Goal: Book appointment/travel/reservation

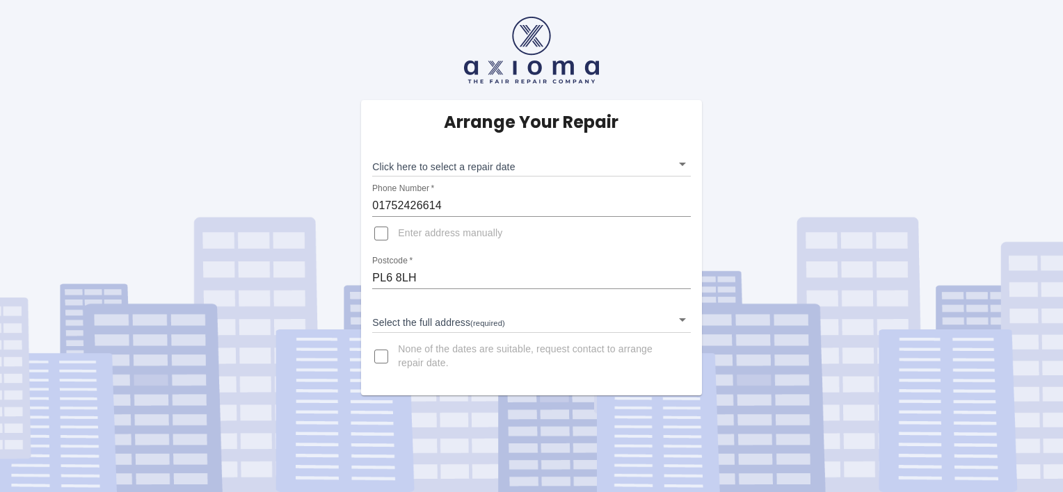
click at [384, 231] on input "Enter address manually" at bounding box center [380, 233] width 33 height 33
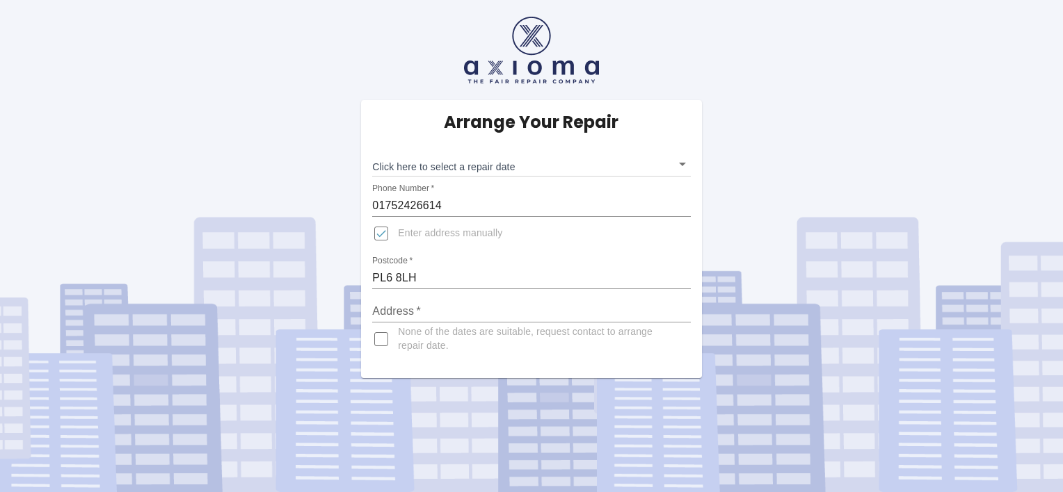
click at [384, 231] on input "Enter address manually" at bounding box center [380, 233] width 33 height 33
checkbox input "false"
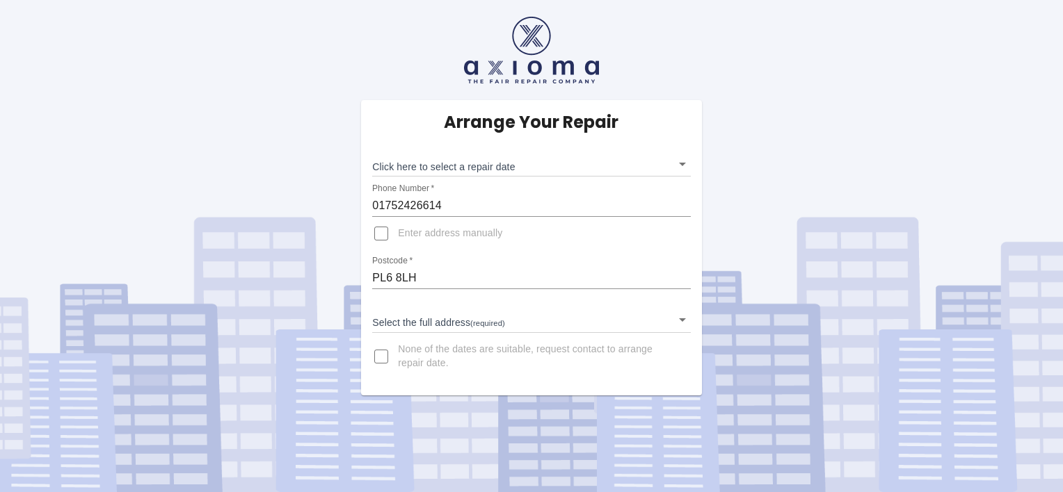
click at [412, 320] on body "Arrange Your Repair Click here to select a repair date ​ Phone Number   * 01752…" at bounding box center [531, 246] width 1063 height 492
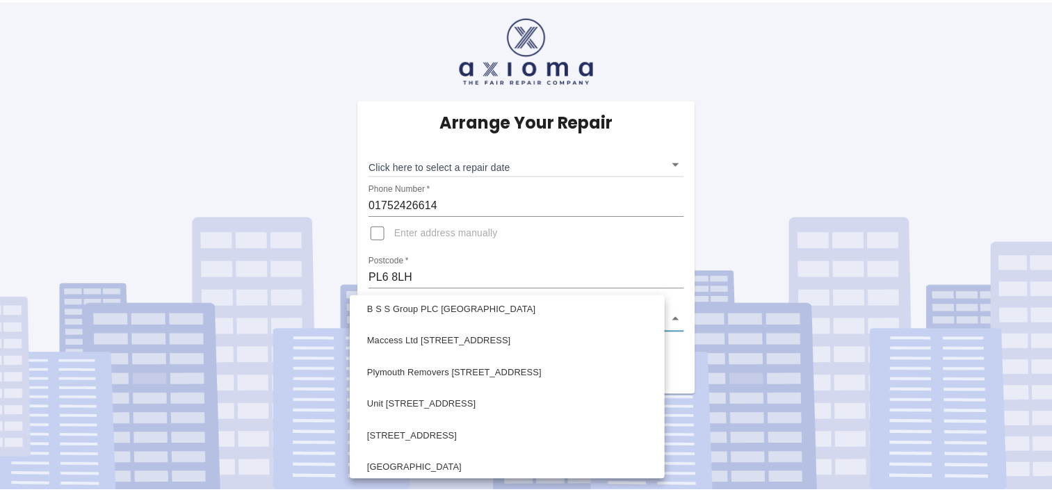
scroll to position [807, 0]
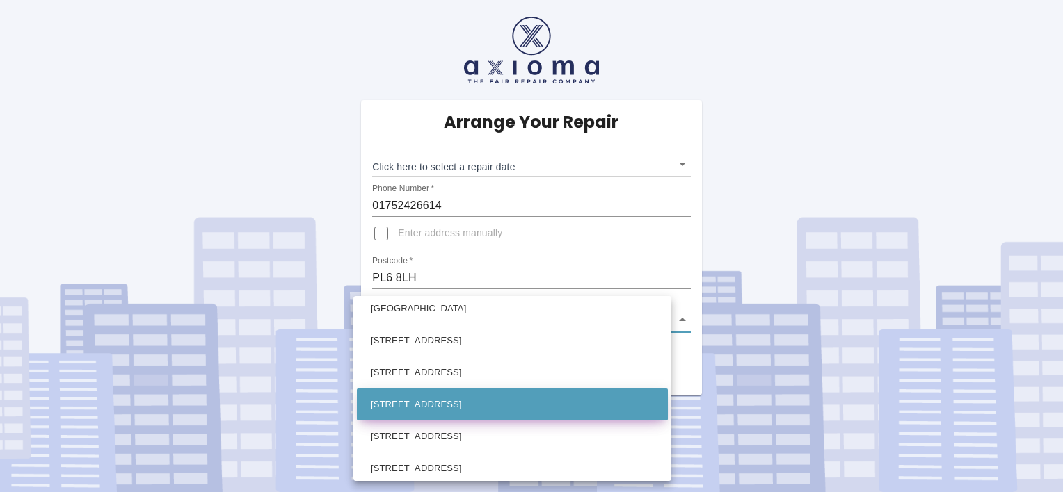
click at [443, 401] on li "[STREET_ADDRESS]" at bounding box center [512, 405] width 311 height 32
type input "[STREET_ADDRESS]"
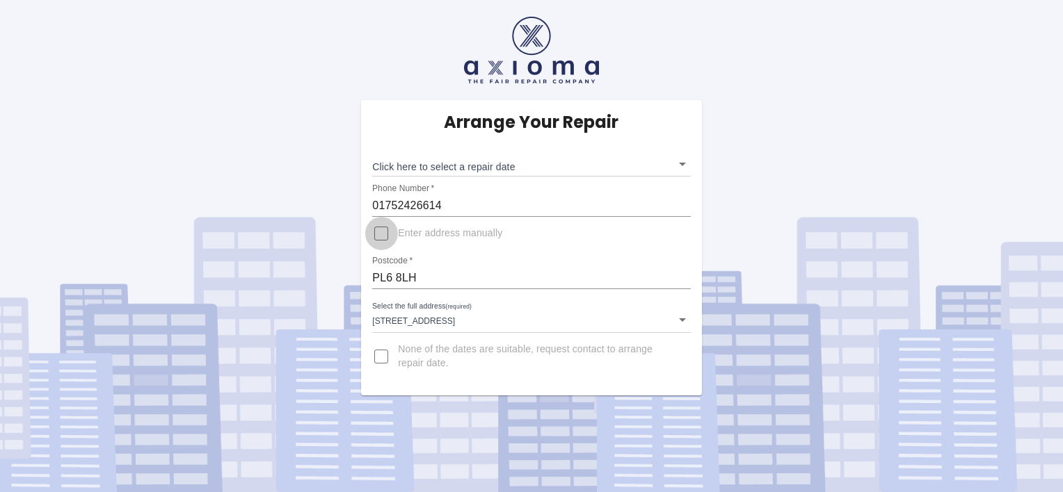
click at [378, 239] on input "Enter address manually" at bounding box center [380, 233] width 33 height 33
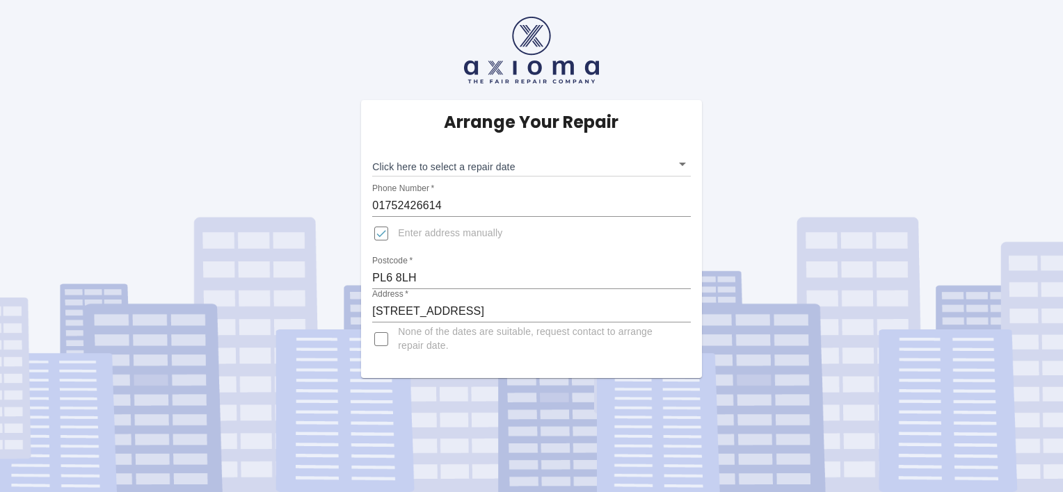
click at [378, 239] on input "Enter address manually" at bounding box center [380, 233] width 33 height 33
checkbox input "false"
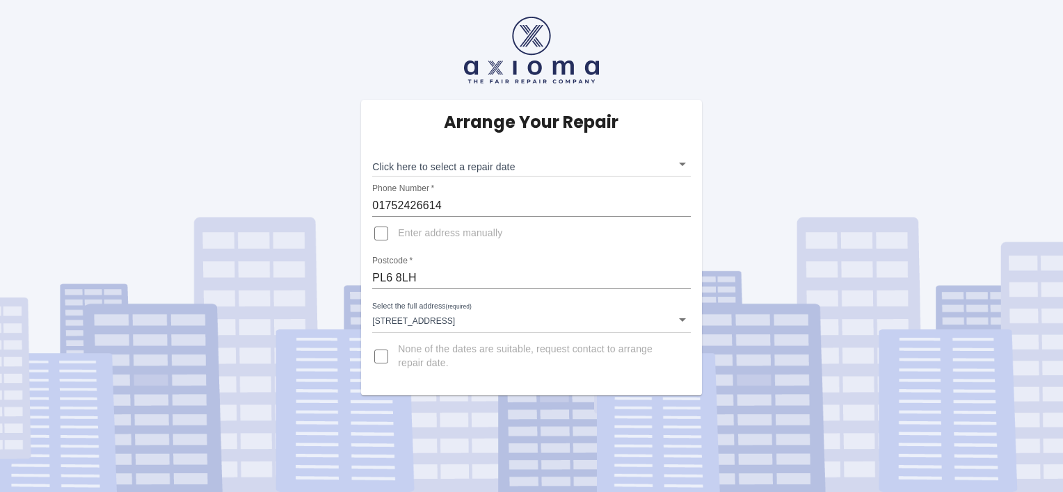
click at [685, 164] on body "Arrange Your Repair Click here to select a repair date ​ Phone Number   * 01752…" at bounding box center [531, 246] width 1063 height 492
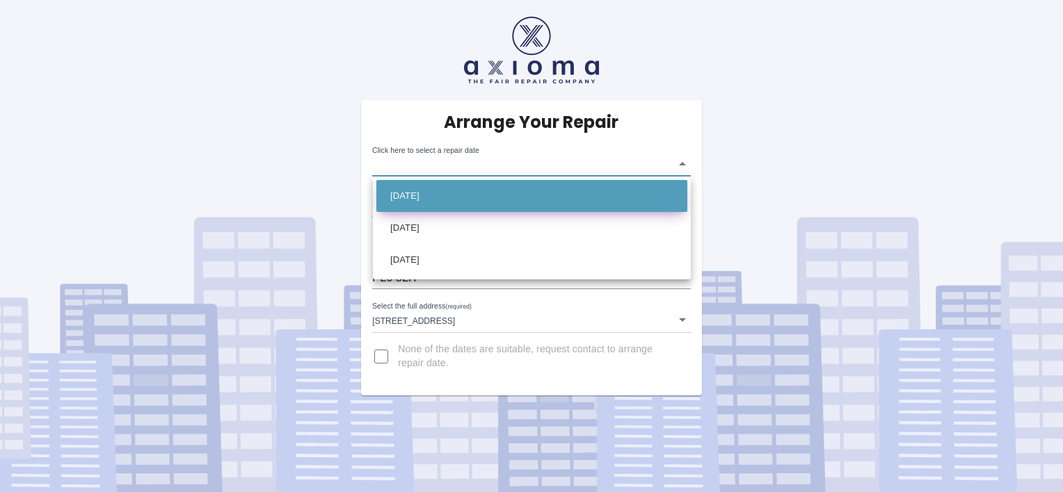
click at [457, 185] on li "Mon Sep 22 2025" at bounding box center [531, 196] width 311 height 32
type input "2025-09-22T00:00:00.000Z"
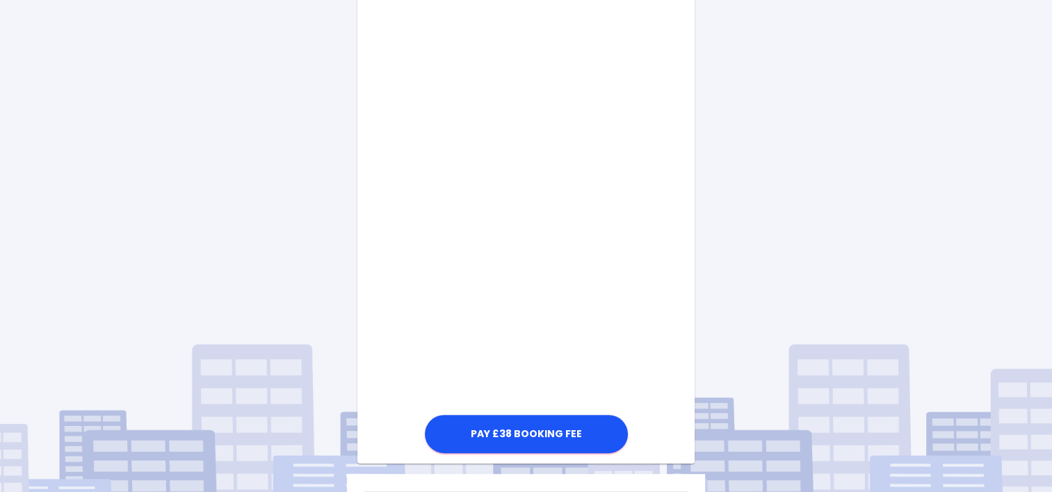
scroll to position [738, 0]
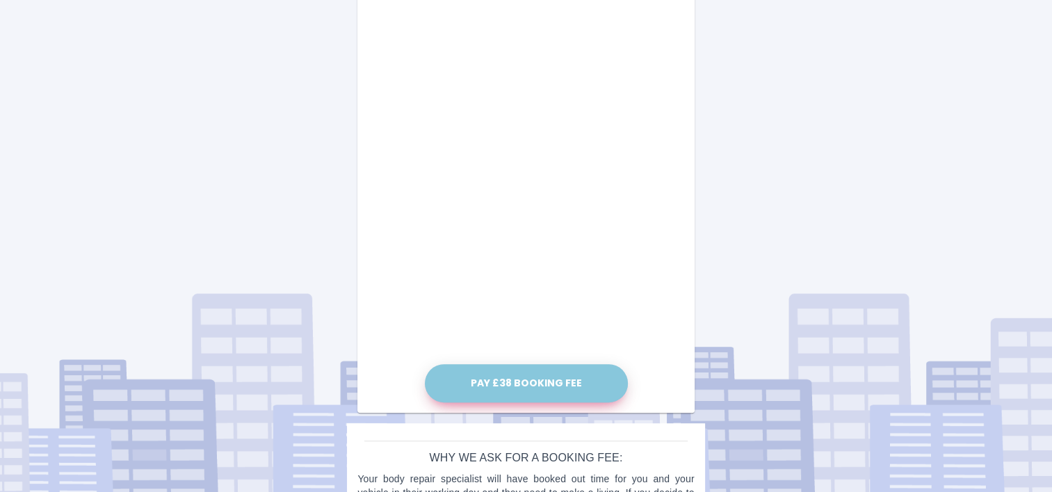
click at [533, 375] on button "Pay £38 Booking Fee" at bounding box center [526, 383] width 203 height 38
